Goal: Transaction & Acquisition: Purchase product/service

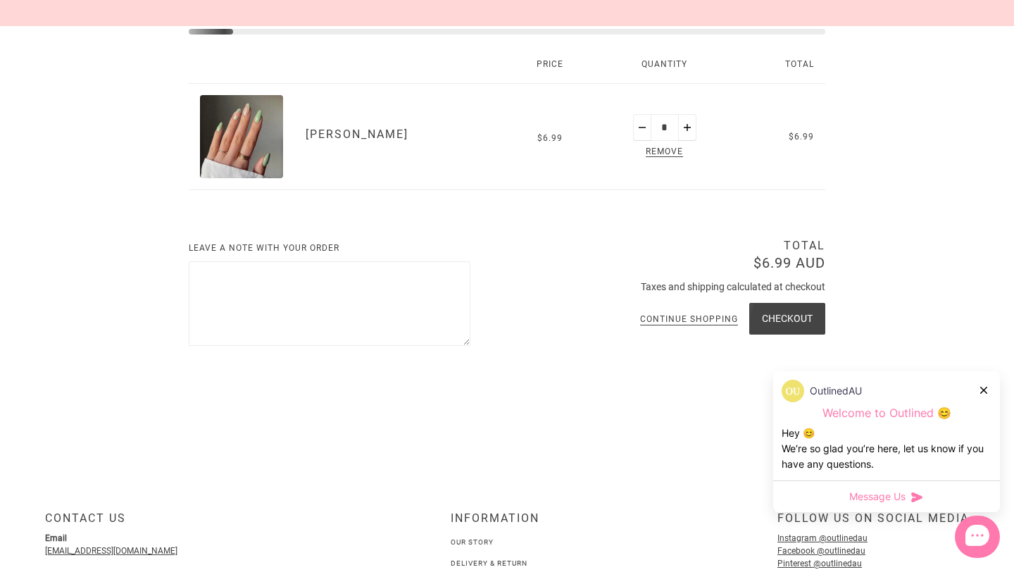
scroll to position [222, 0]
click at [773, 315] on button "Checkout" at bounding box center [787, 319] width 76 height 32
click at [776, 314] on button "Checkout" at bounding box center [787, 319] width 76 height 32
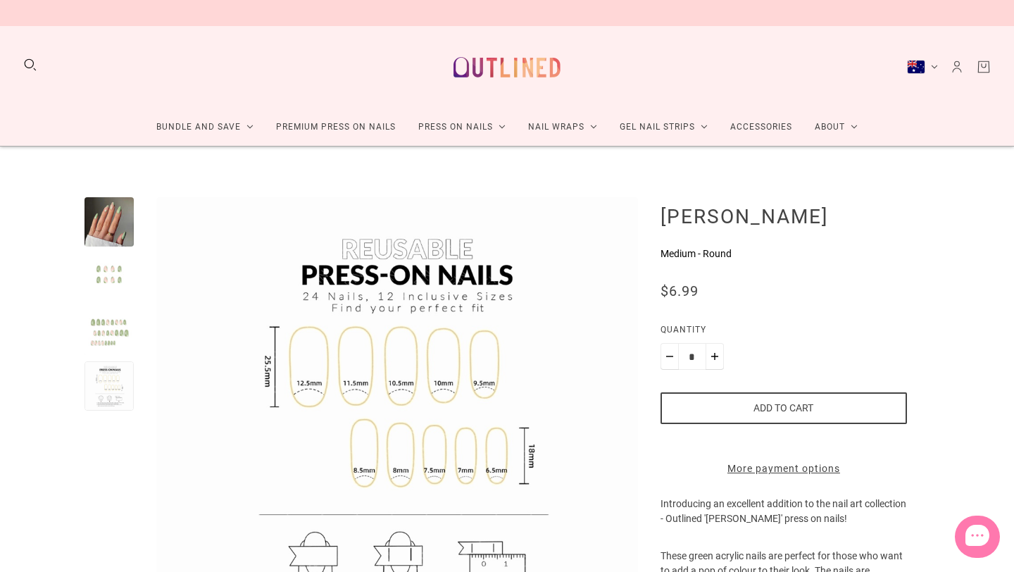
click at [979, 58] on div "Bundle and Save Press On Nail Bundles Press On Nails Bundles Kids Press On Nail…" at bounding box center [507, 86] width 1014 height 120
click at [986, 68] on icon "Cart" at bounding box center [983, 66] width 15 height 15
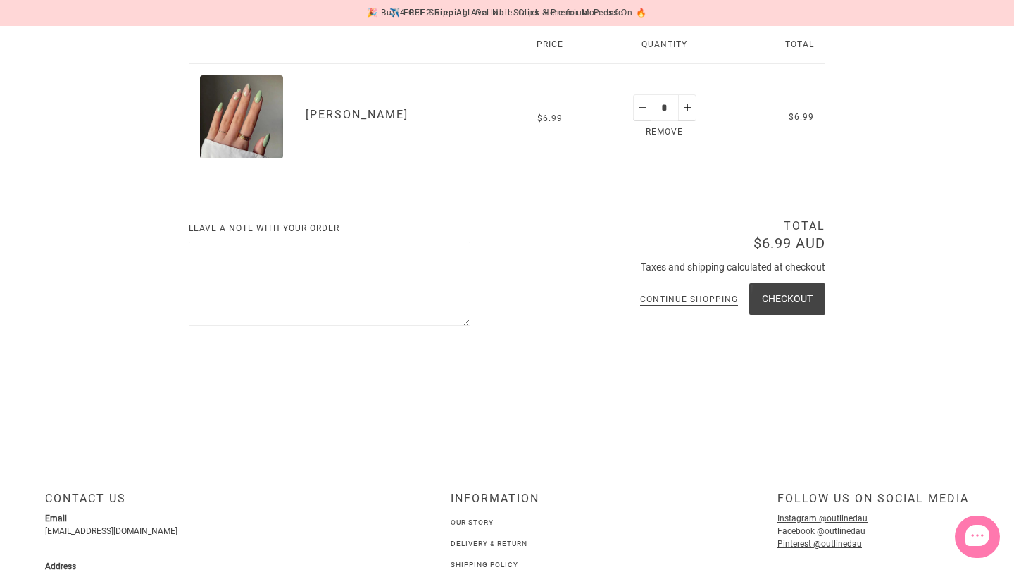
scroll to position [241, 0]
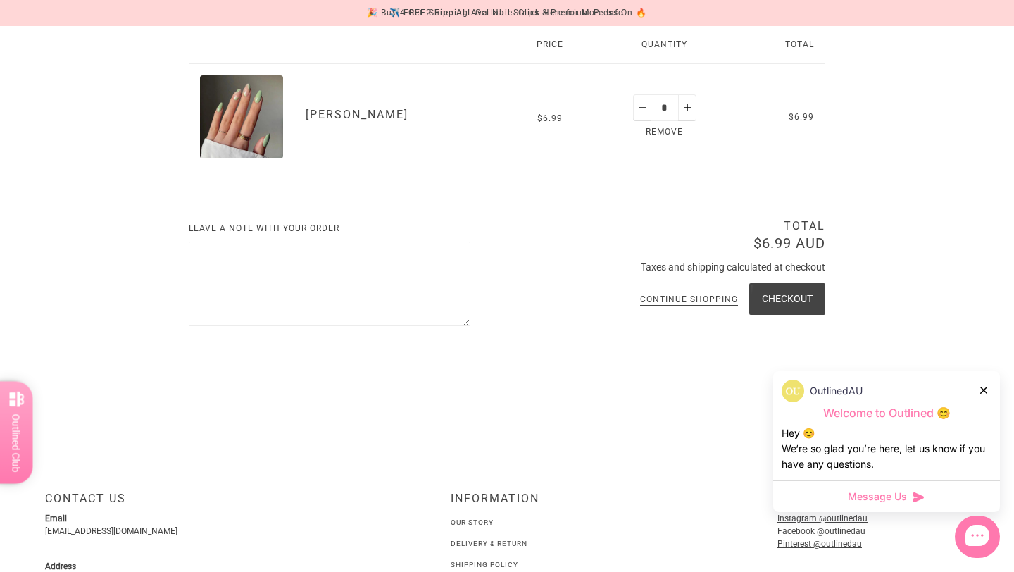
click at [788, 289] on button "Checkout" at bounding box center [787, 299] width 76 height 32
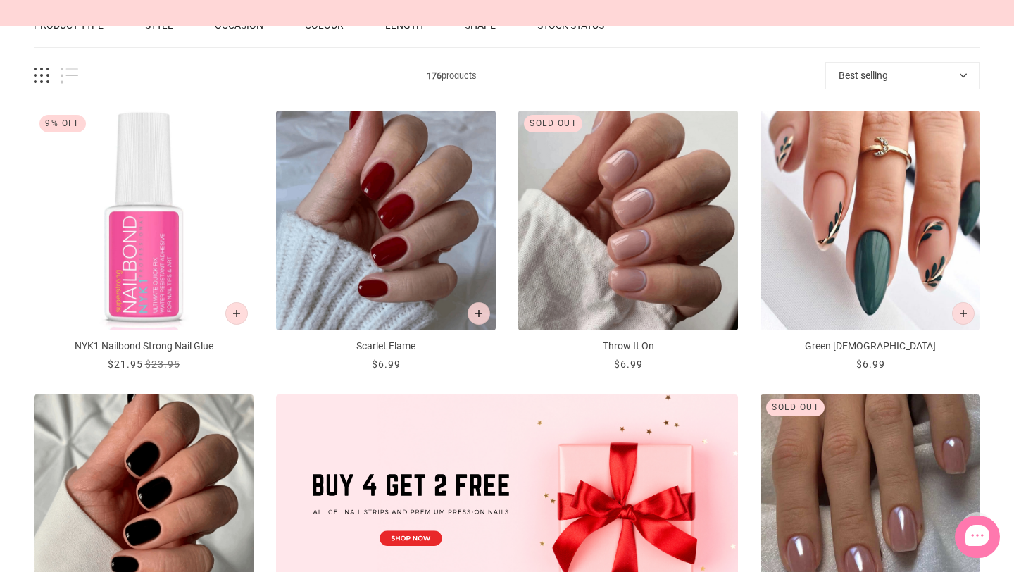
scroll to position [752, 0]
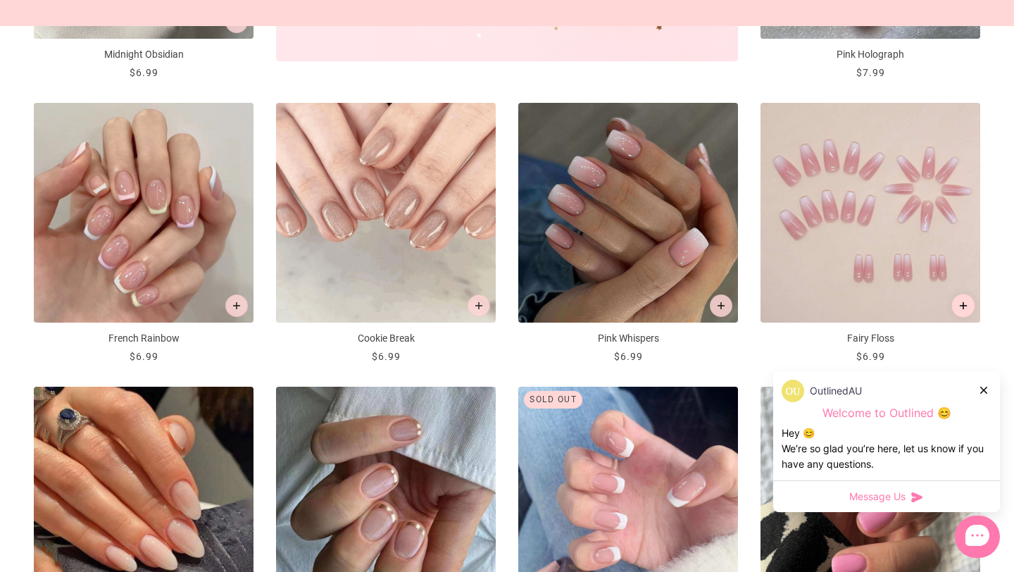
click at [959, 301] on button "Add to cart" at bounding box center [963, 306] width 24 height 24
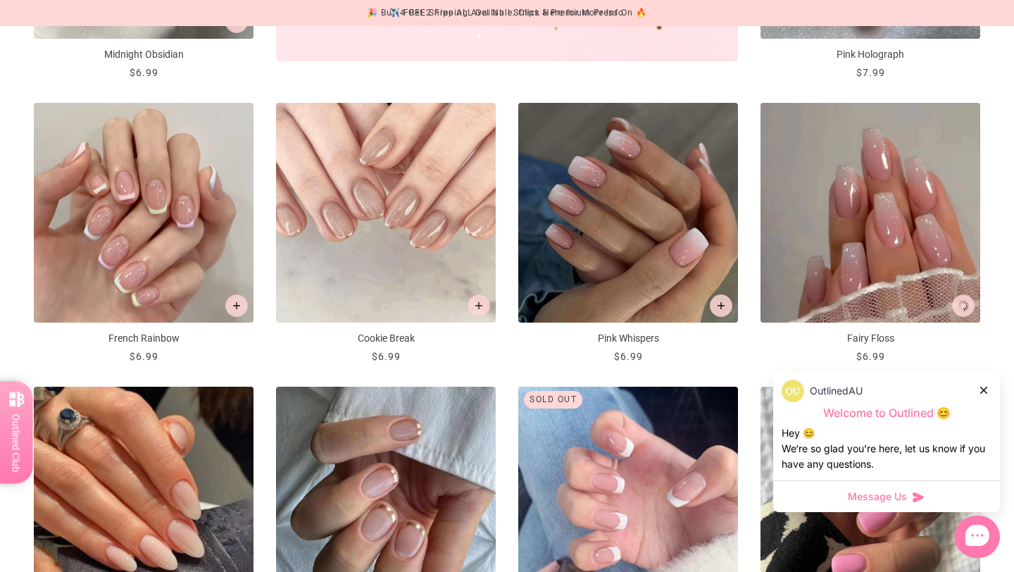
scroll to position [0, 0]
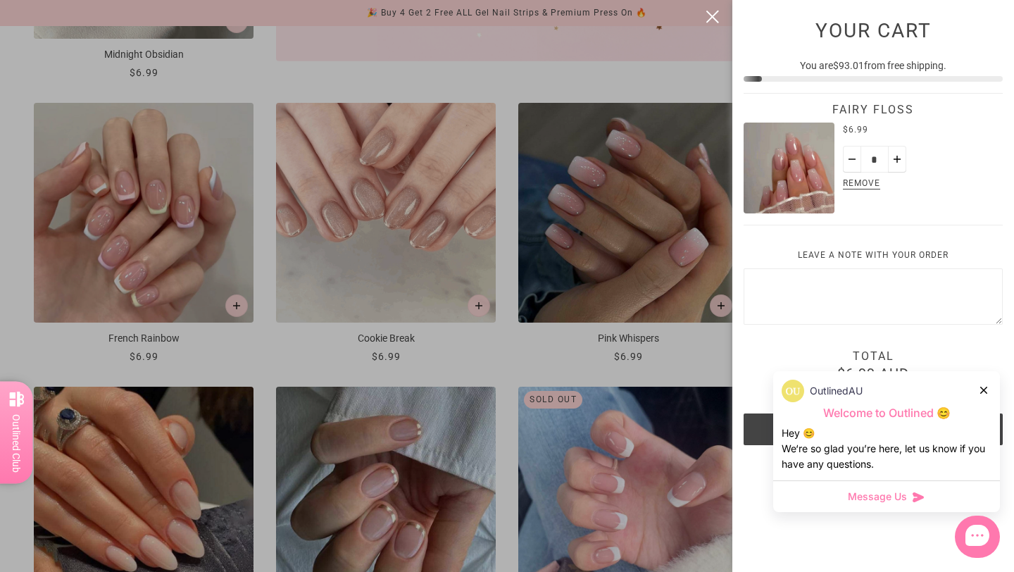
click at [712, 13] on button "close" at bounding box center [712, 16] width 17 height 17
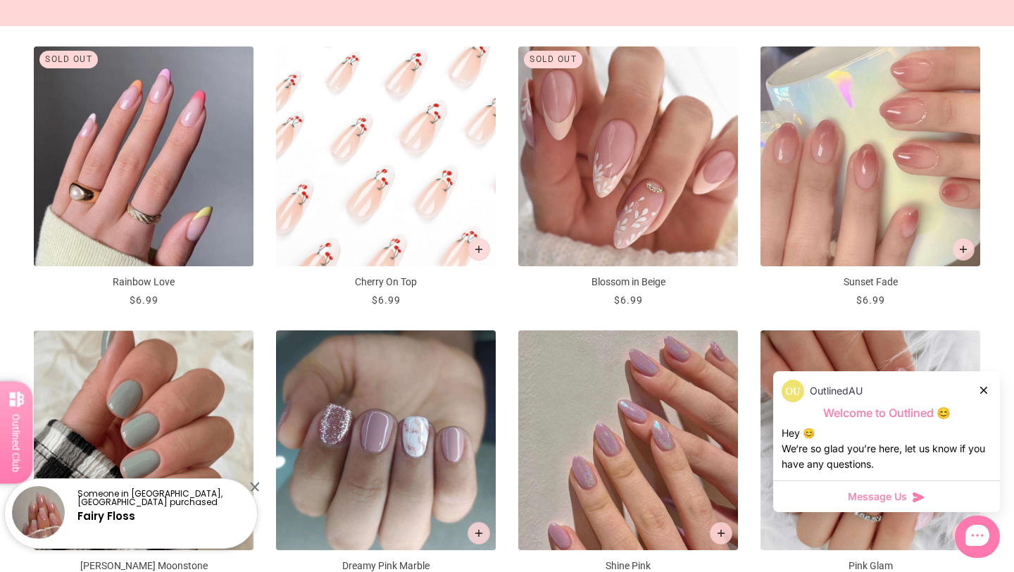
scroll to position [1670, 0]
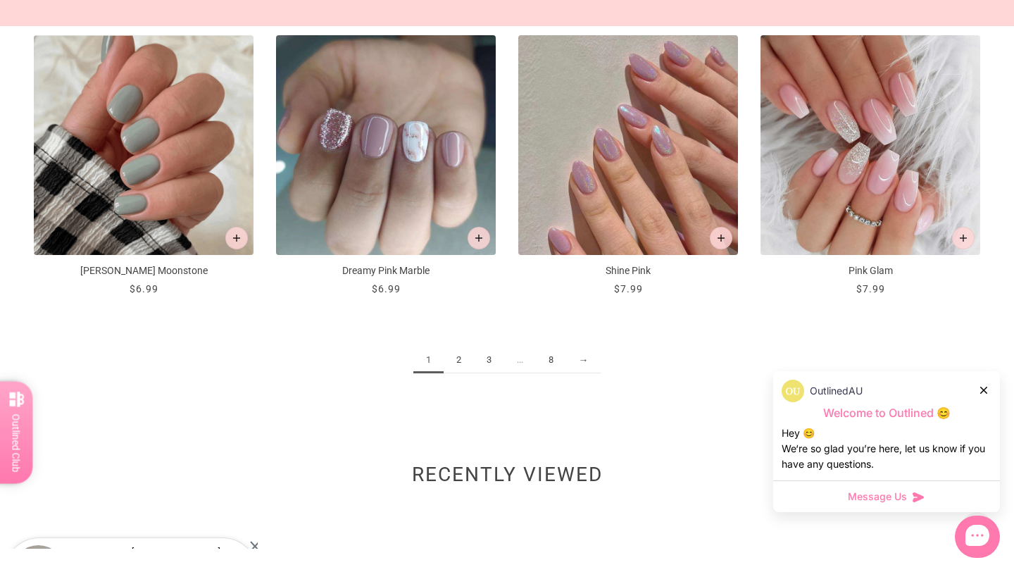
click at [286, 393] on div "1 2 3 ... 8 →" at bounding box center [507, 367] width 946 height 96
click at [453, 362] on link "2" at bounding box center [458, 360] width 30 height 26
